Goal: Transaction & Acquisition: Purchase product/service

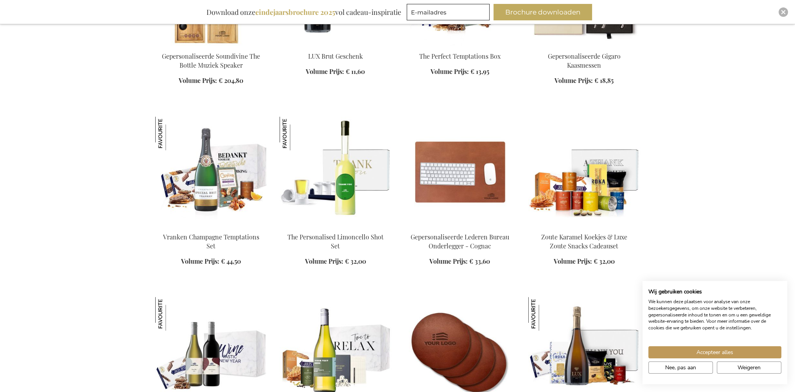
scroll to position [834, 0]
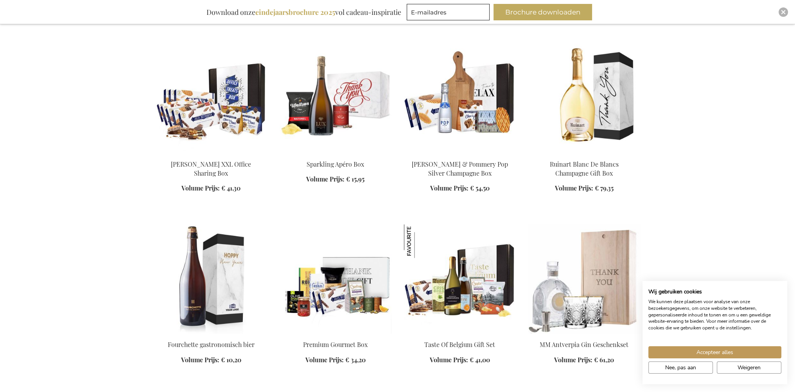
scroll to position [1460, 0]
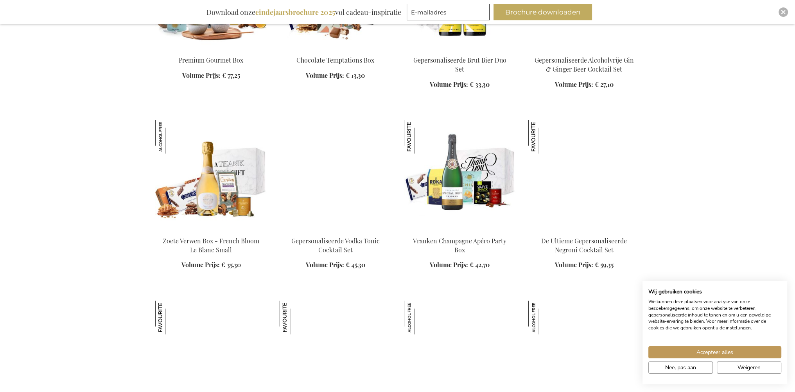
scroll to position [2086, 0]
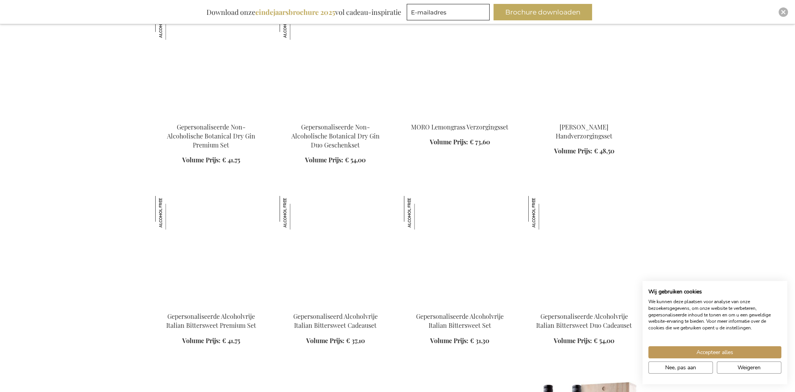
scroll to position [2608, 0]
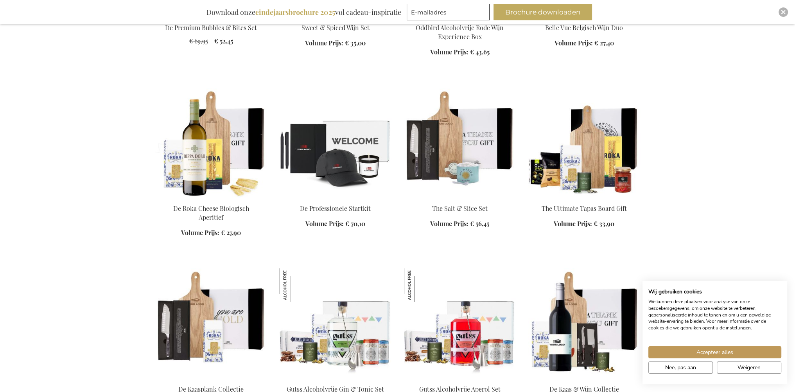
scroll to position [3182, 0]
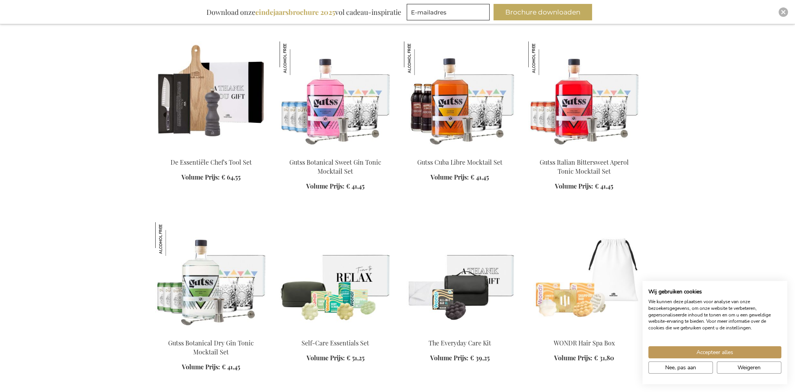
scroll to position [3443, 0]
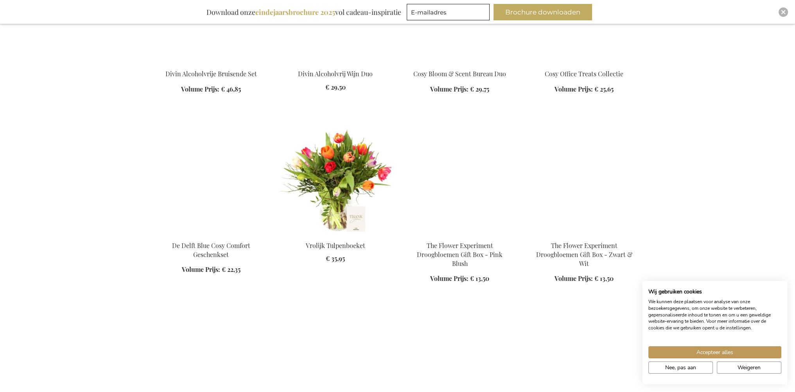
scroll to position [4277, 0]
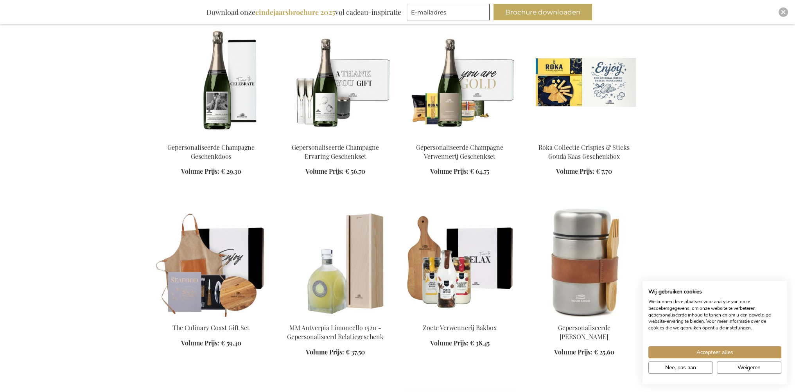
scroll to position [4747, 0]
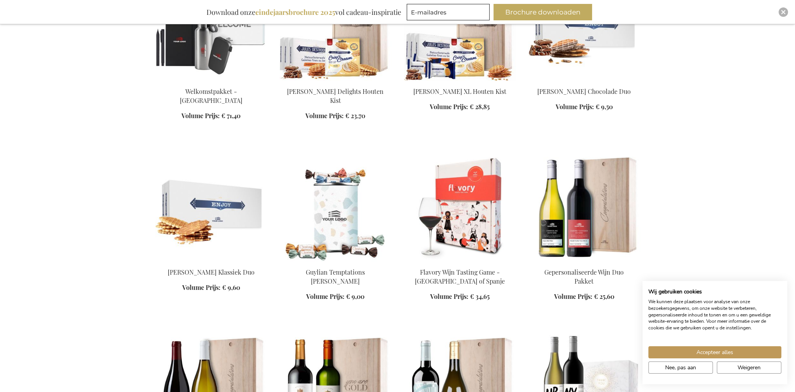
scroll to position [5060, 0]
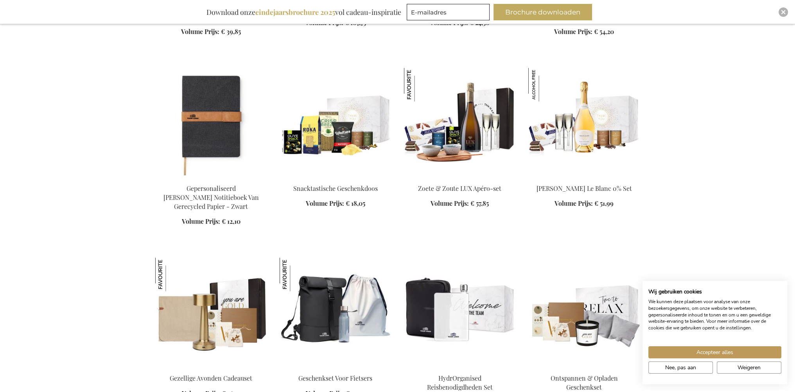
scroll to position [5842, 0]
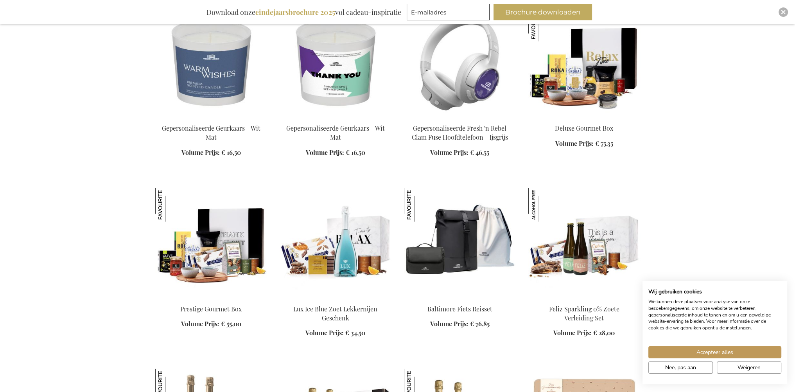
scroll to position [6364, 0]
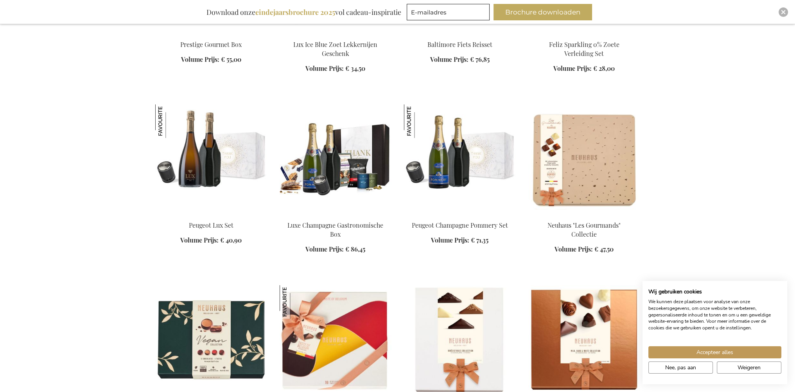
scroll to position [6624, 0]
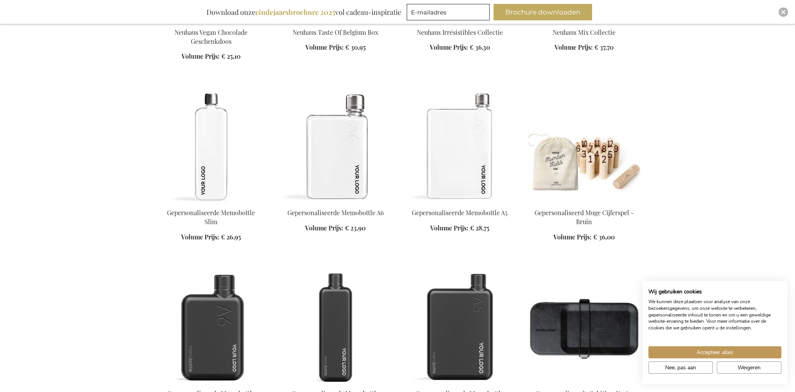
scroll to position [6989, 0]
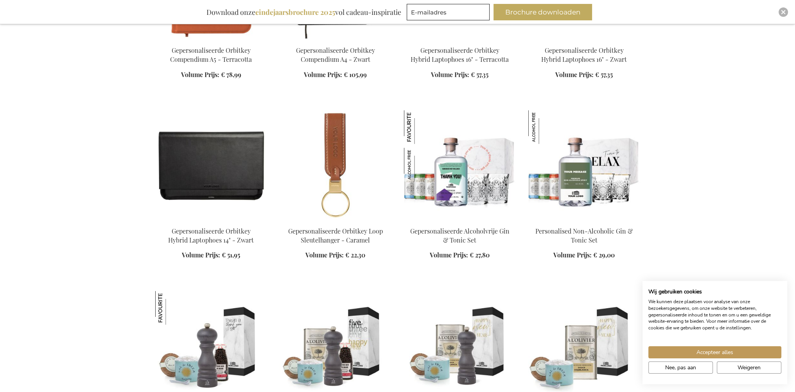
scroll to position [7511, 0]
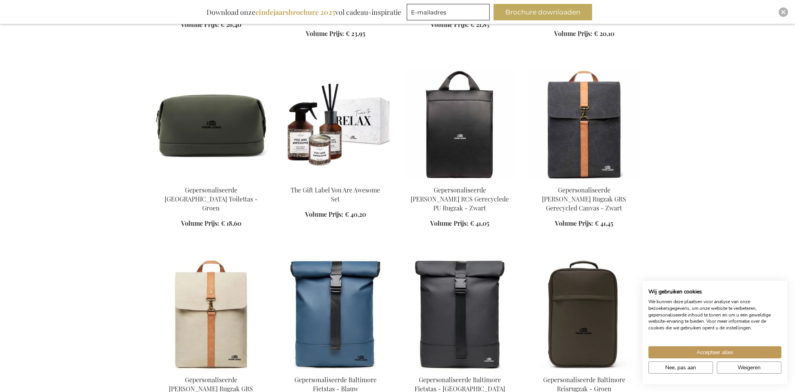
click at [502, 216] on ol "Gepersonaliseerde [GEOGRAPHIC_DATA] Toilettas - Groen Volume Prijs: Vanaf € 18,…" at bounding box center [397, 344] width 485 height 548
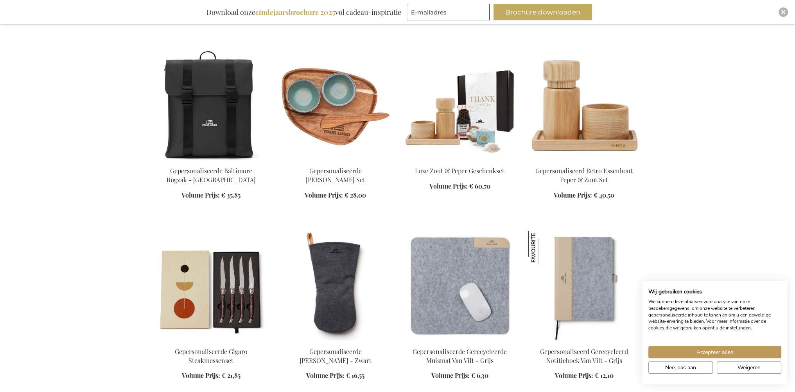
scroll to position [8554, 0]
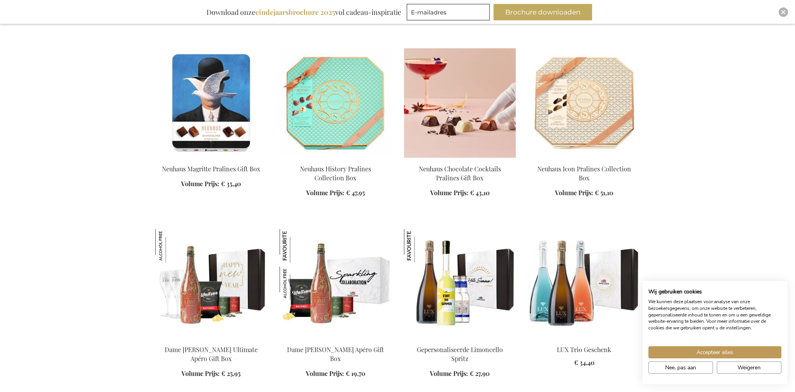
scroll to position [9024, 0]
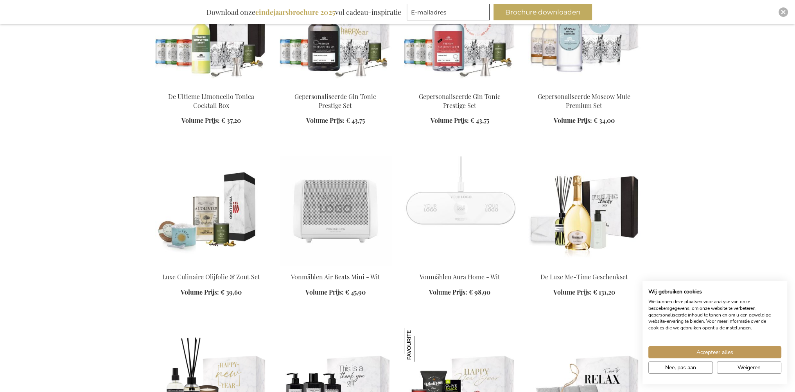
scroll to position [10119, 0]
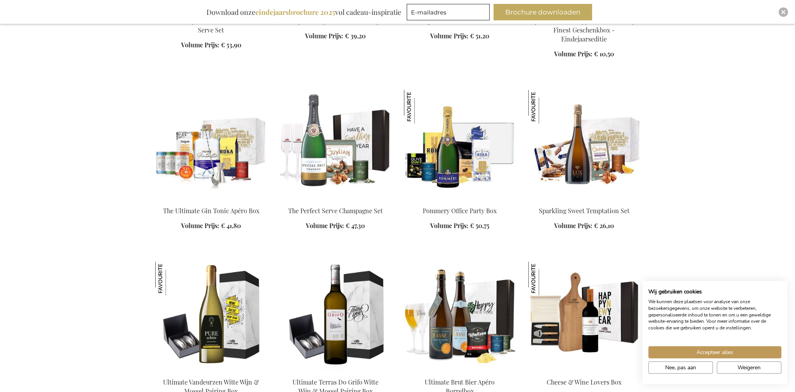
scroll to position [11267, 0]
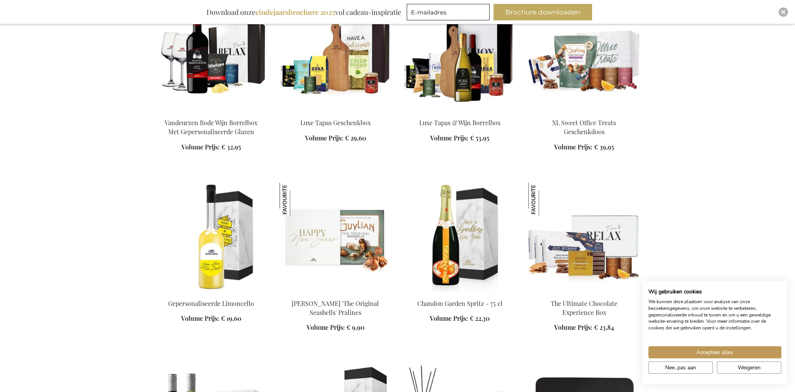
scroll to position [11788, 0]
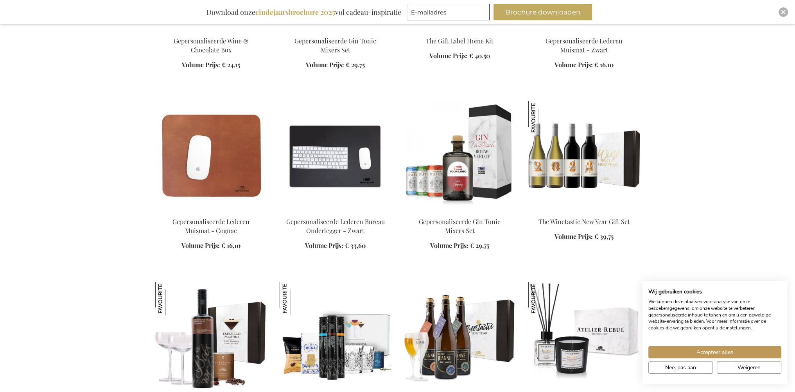
scroll to position [12258, 0]
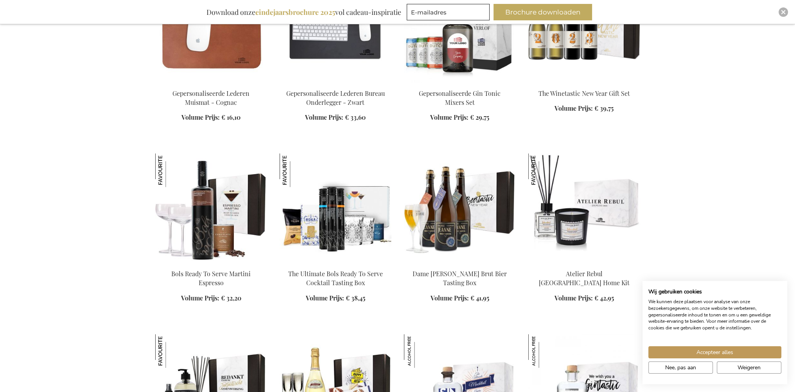
scroll to position [12362, 0]
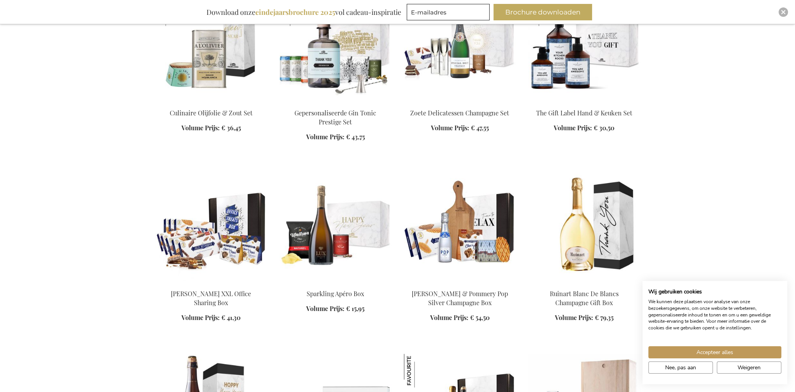
scroll to position [16, 0]
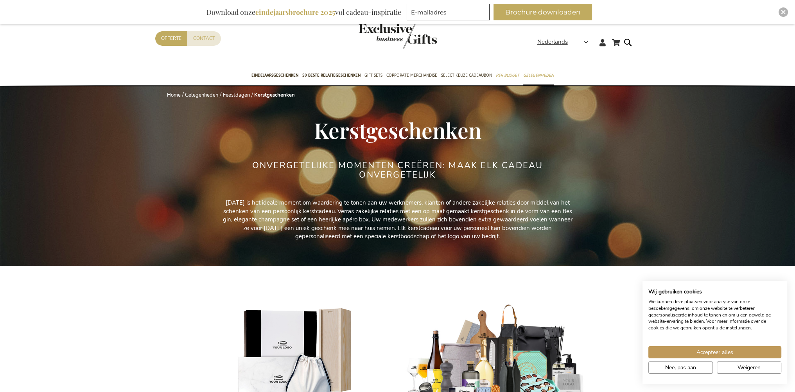
click at [318, 136] on span "Kerstgeschenken" at bounding box center [397, 129] width 167 height 29
click at [784, 11] on img "Close" at bounding box center [783, 12] width 5 height 5
